Goal: Information Seeking & Learning: Learn about a topic

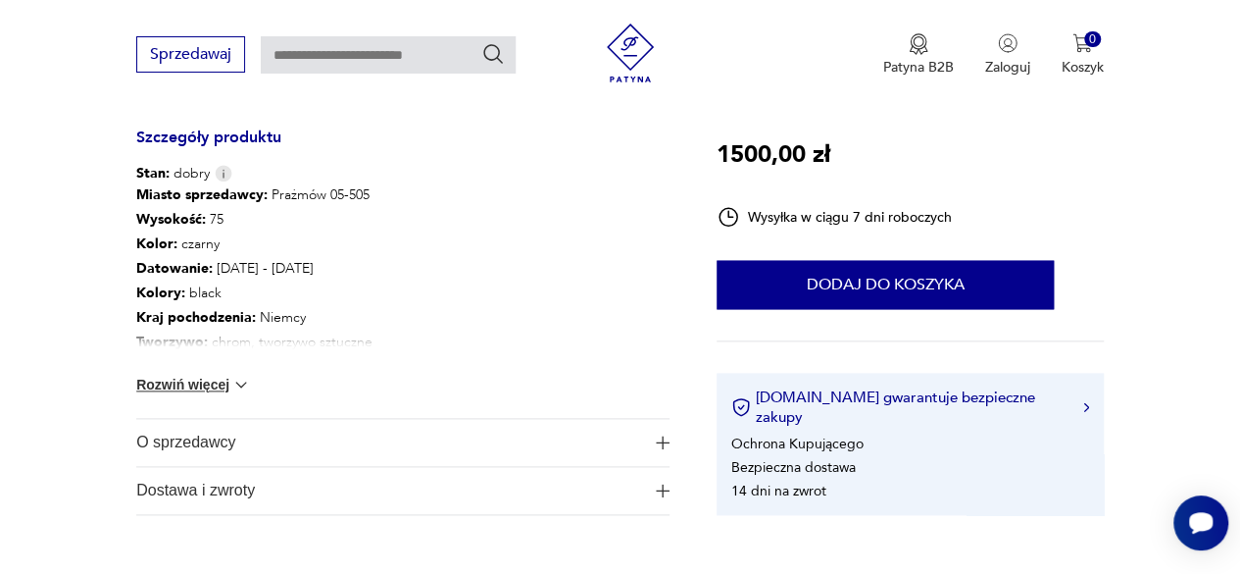
scroll to position [1078, 0]
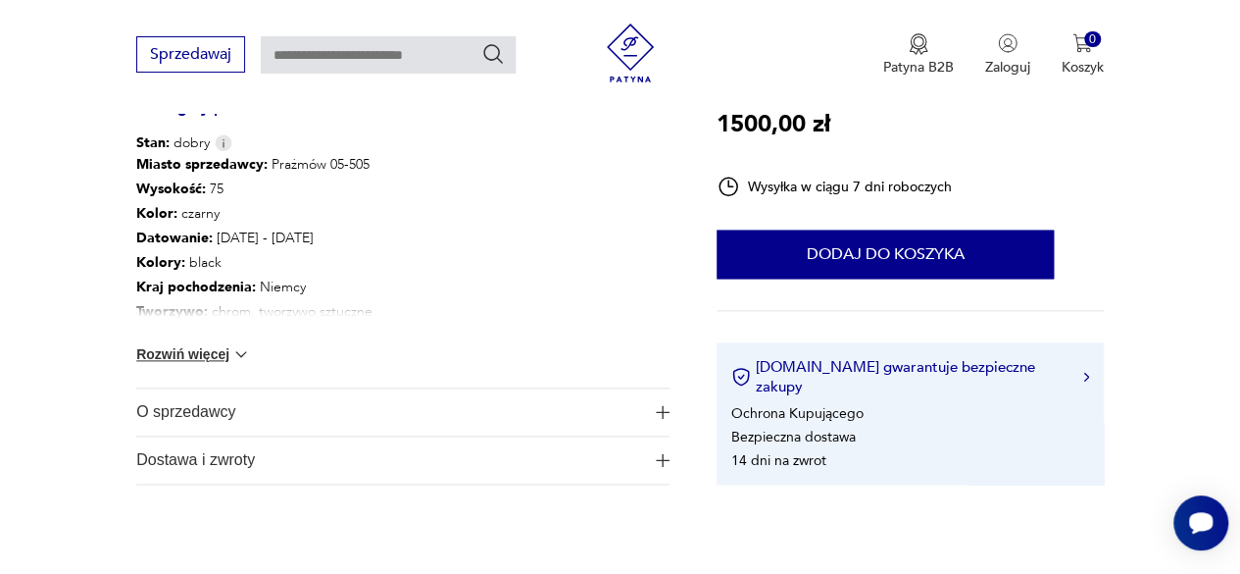
click at [184, 364] on div "Miasto sprzedawcy : Prażmów 05-505 Wysokość : 75 Kolor: czarny Datowanie : 1960…" at bounding box center [402, 270] width 533 height 234
click at [186, 354] on button "Rozwiń więcej" at bounding box center [193, 354] width 114 height 20
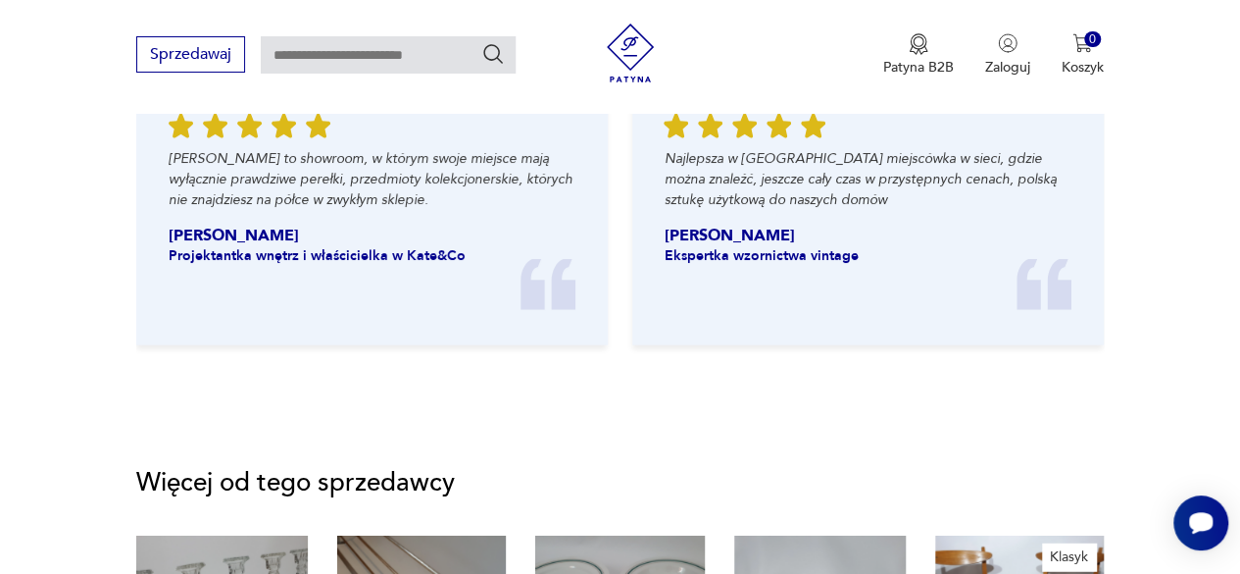
scroll to position [2329, 0]
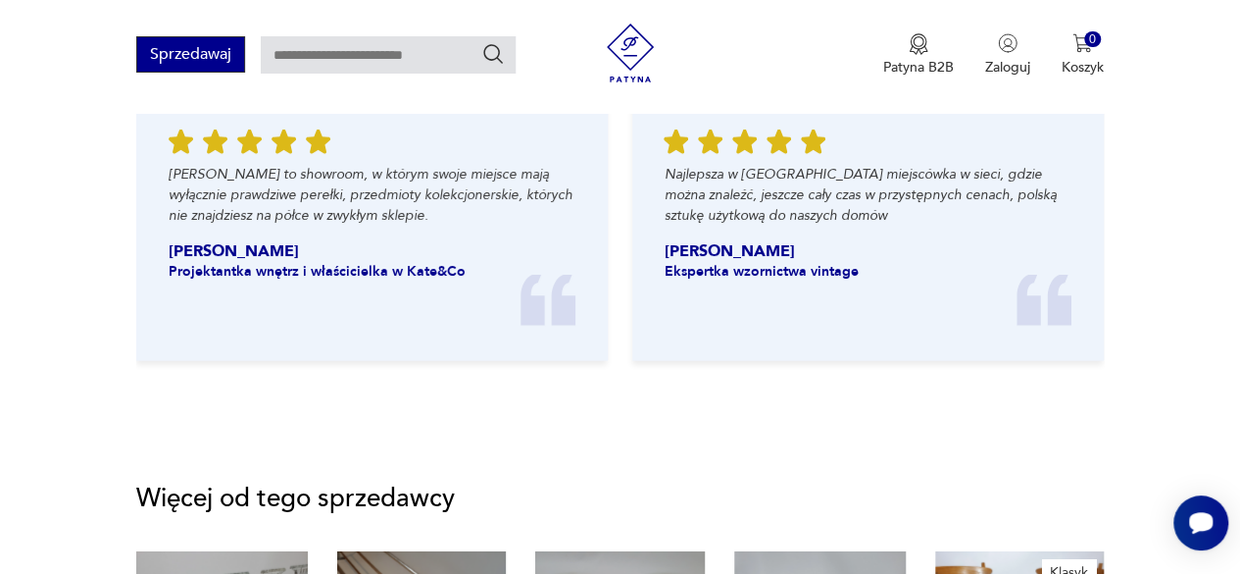
click at [222, 54] on button "Sprzedawaj" at bounding box center [190, 54] width 109 height 36
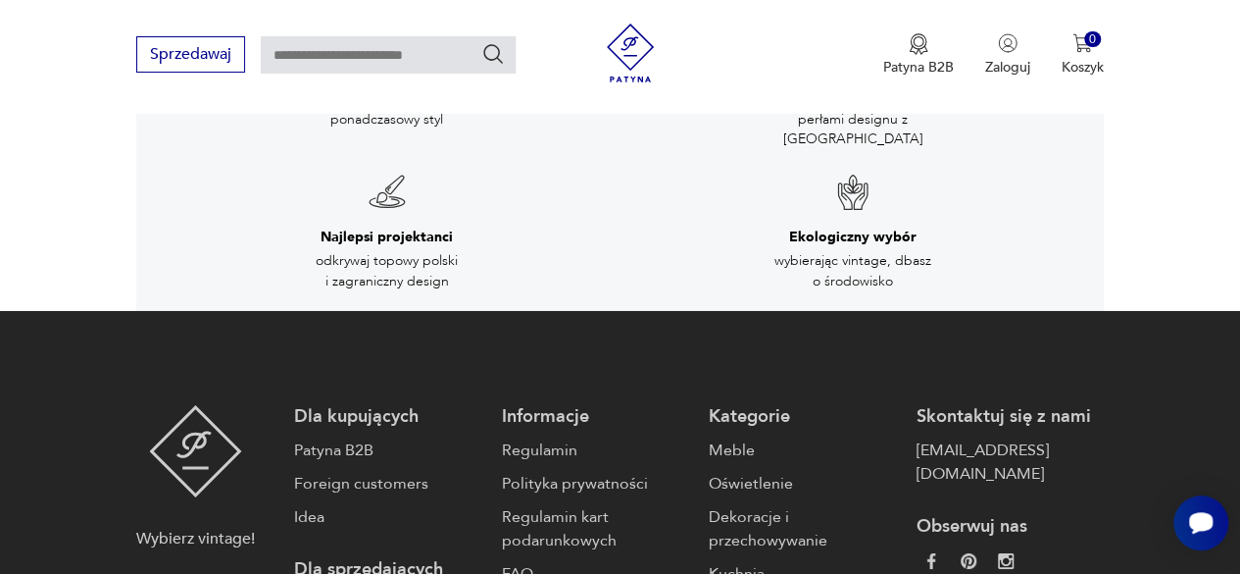
scroll to position [3403, 0]
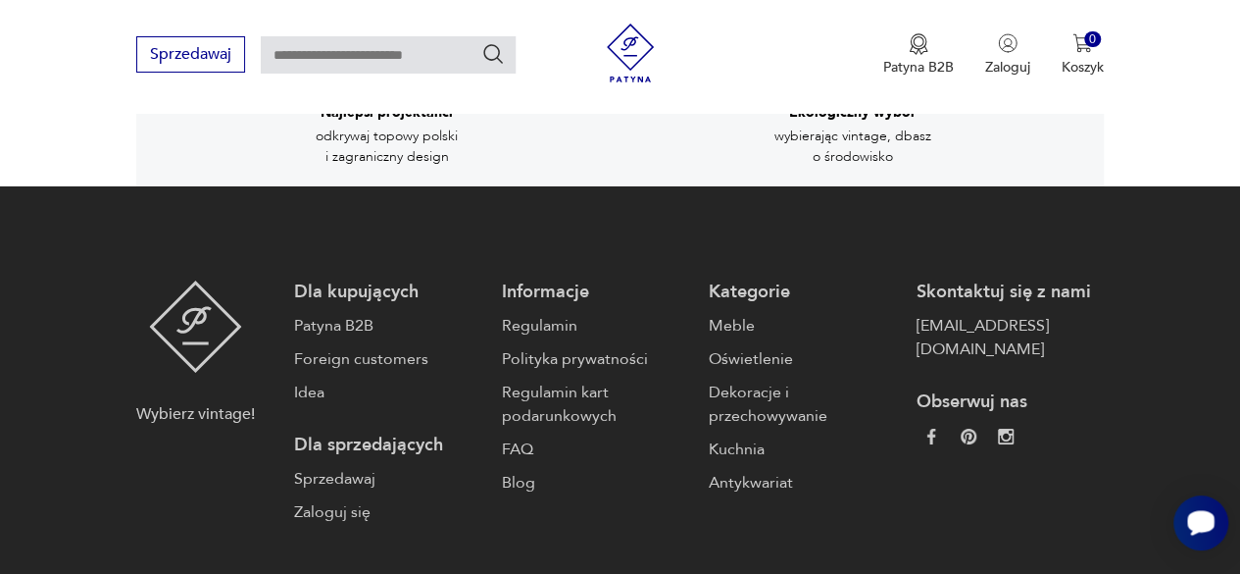
click at [1204, 521] on icon "Otwórz czat Smartsupp" at bounding box center [1200, 522] width 27 height 25
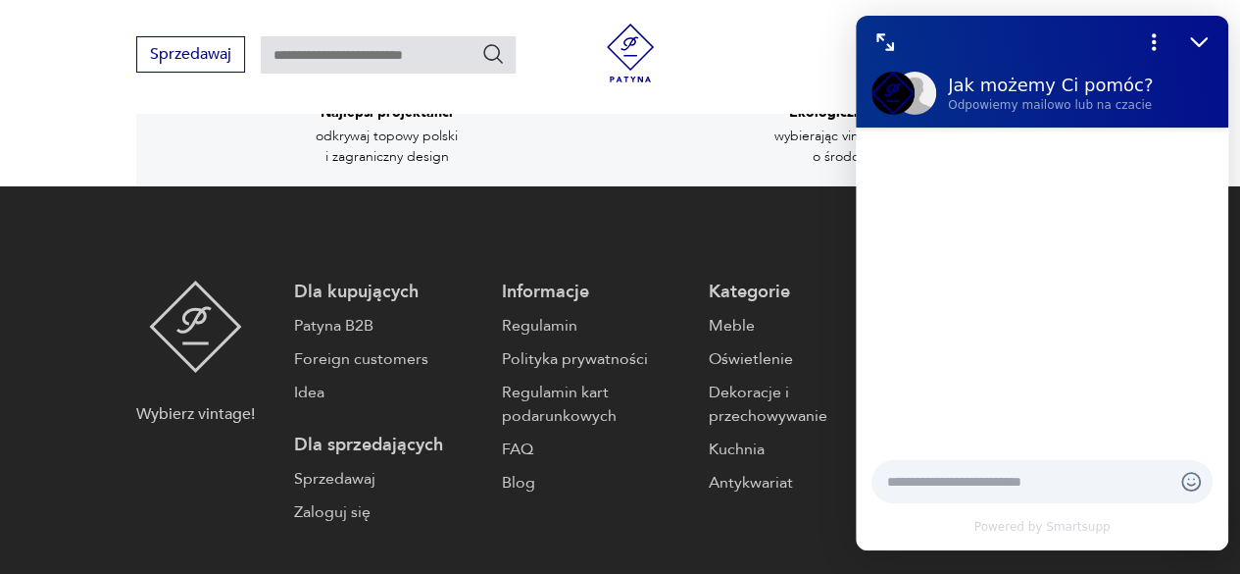
scroll to position [0, 0]
click at [1193, 45] on icon "Zmniejsz" at bounding box center [1198, 41] width 25 height 25
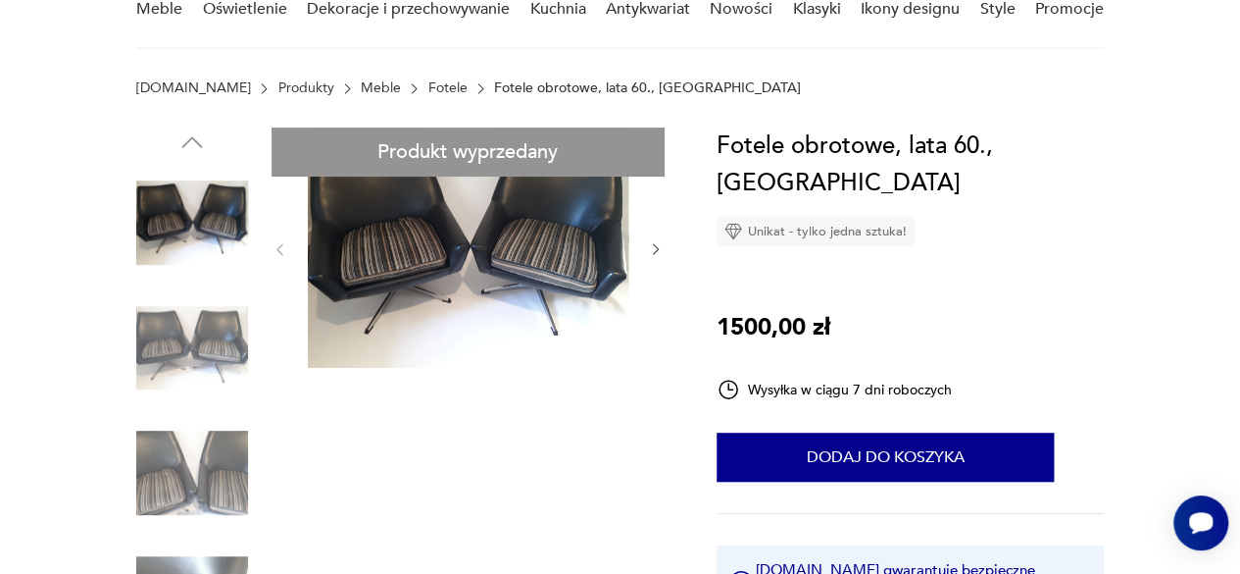
scroll to position [98, 0]
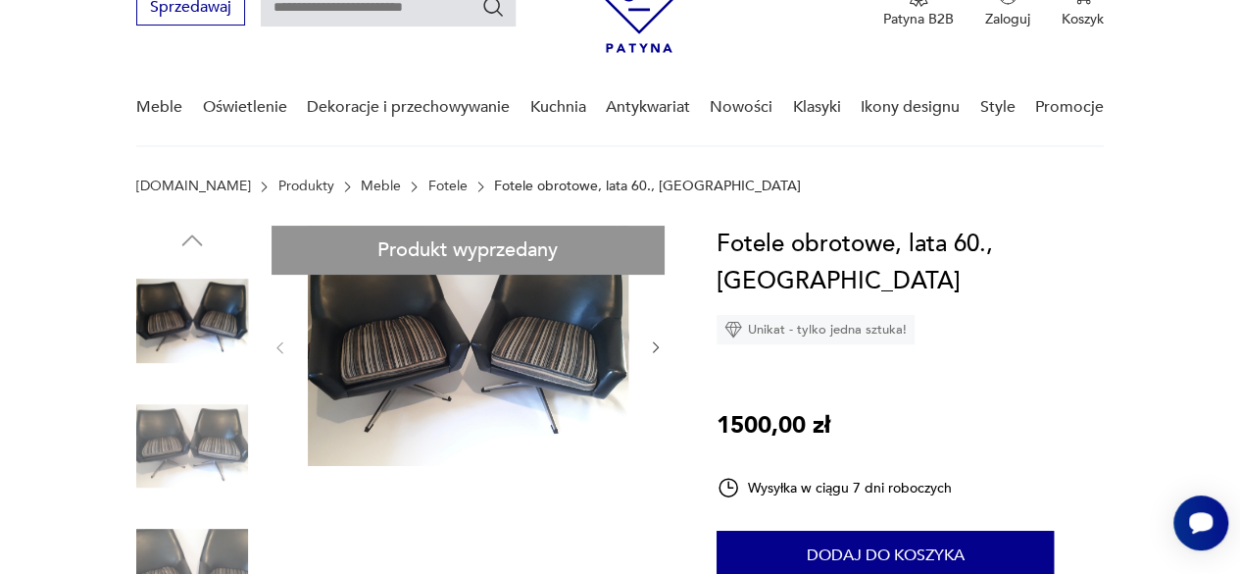
click at [428, 184] on link "Fotele" at bounding box center [447, 186] width 39 height 16
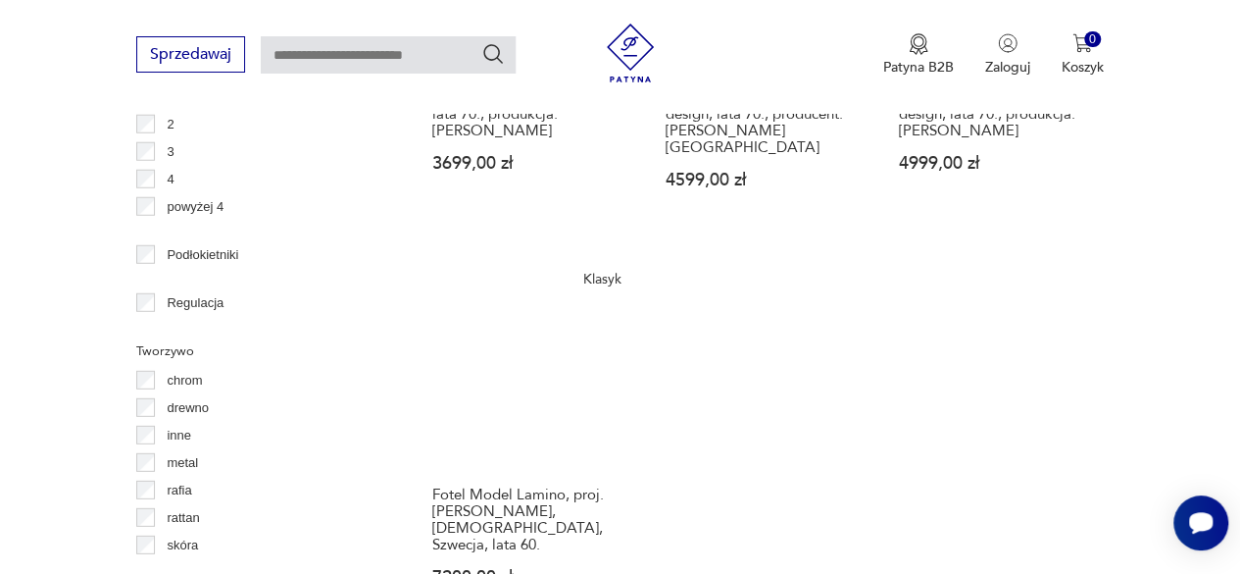
scroll to position [2676, 0]
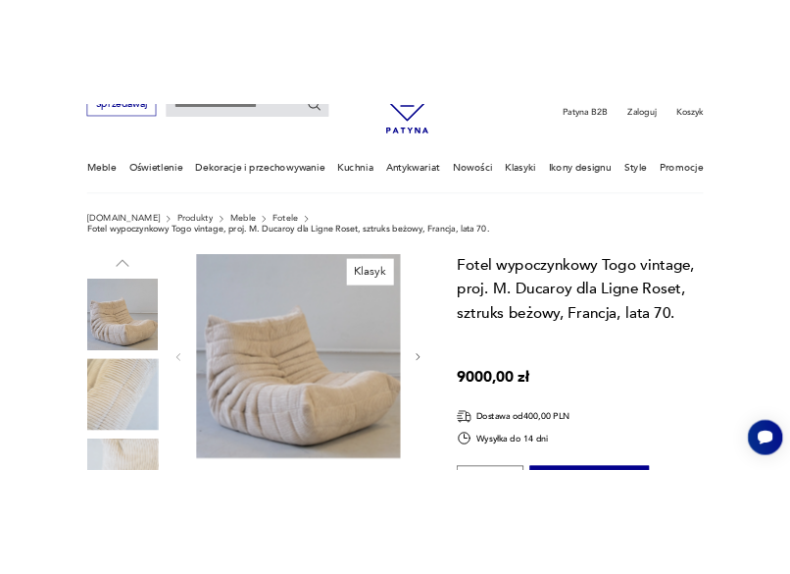
scroll to position [98, 0]
